Goal: Task Accomplishment & Management: Manage account settings

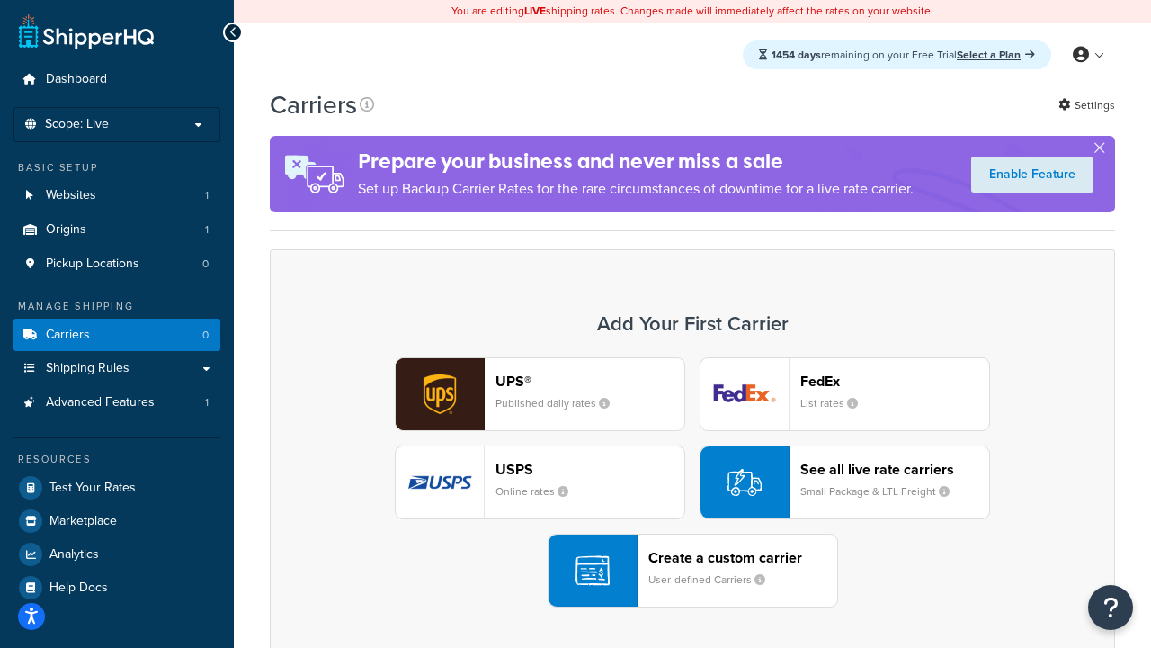
click at [693, 482] on div "UPS® Published daily rates FedEx List rates USPS Online rates See all live rate…" at bounding box center [693, 482] width 808 height 250
click at [895, 380] on header "FedEx" at bounding box center [895, 380] width 189 height 17
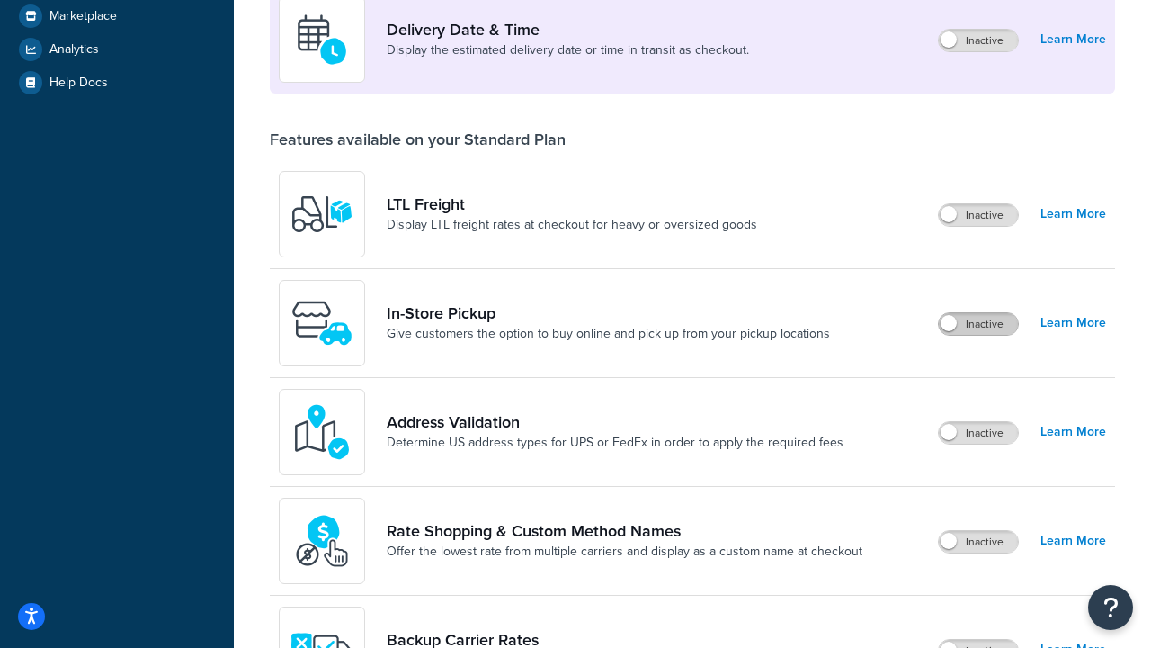
scroll to position [436, 0]
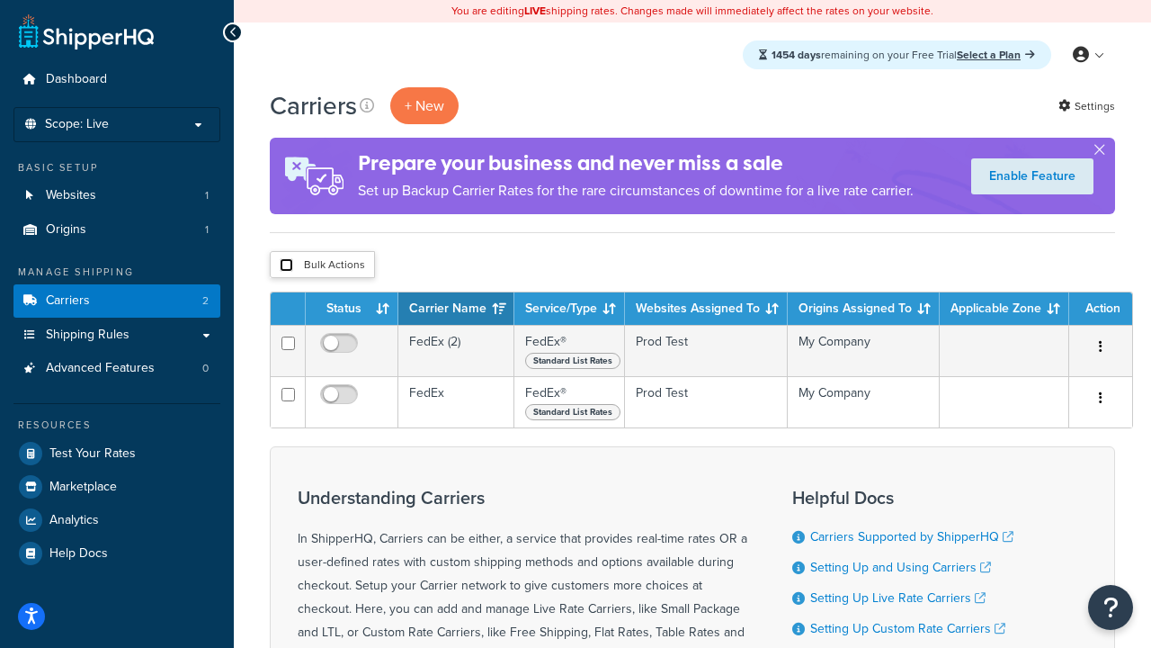
click at [286, 265] on input "checkbox" at bounding box center [286, 264] width 13 height 13
checkbox input "true"
click at [0, 0] on button "Delete" at bounding box center [0, 0] width 0 height 0
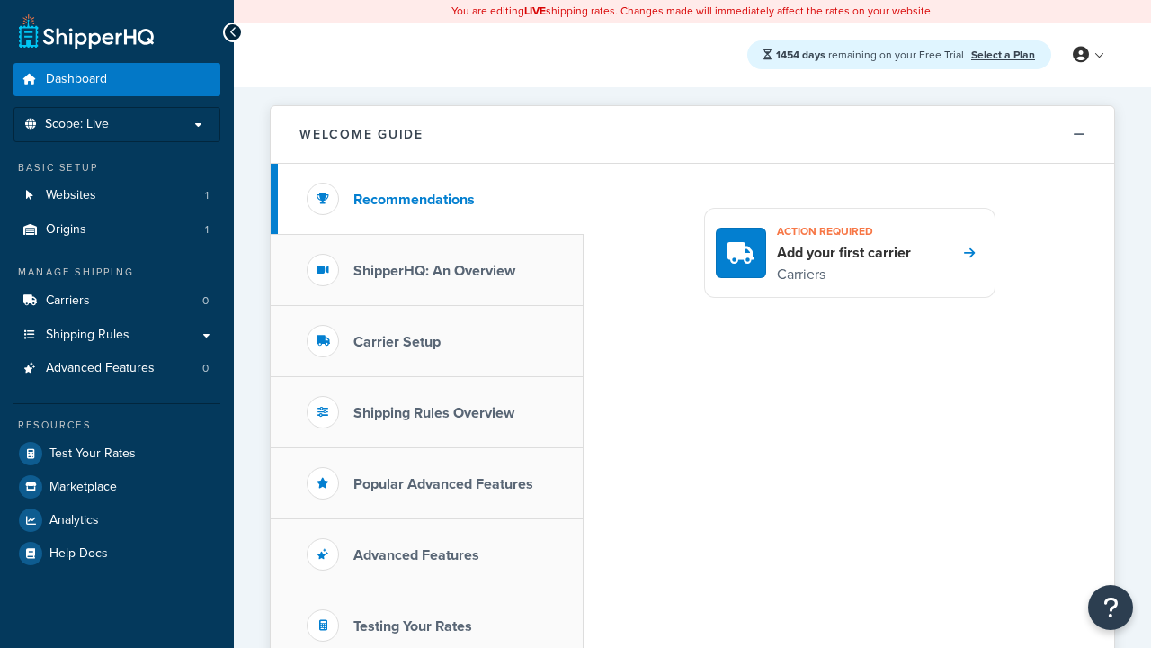
scroll to position [1042, 0]
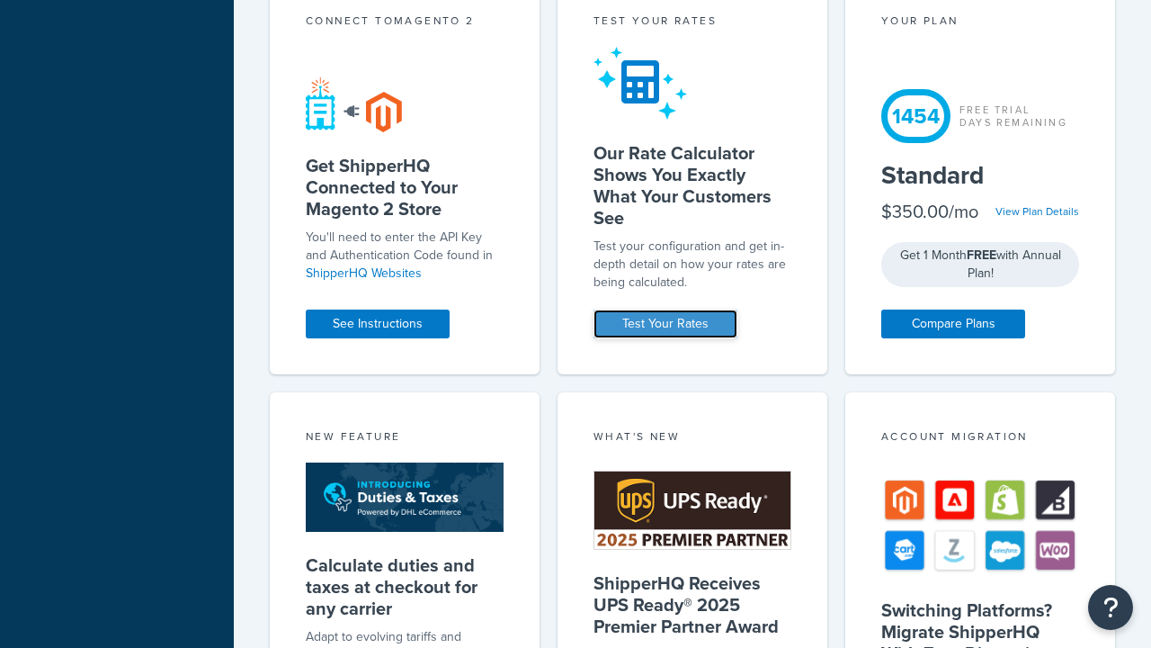
scroll to position [0, 0]
